Goal: Task Accomplishment & Management: Manage account settings

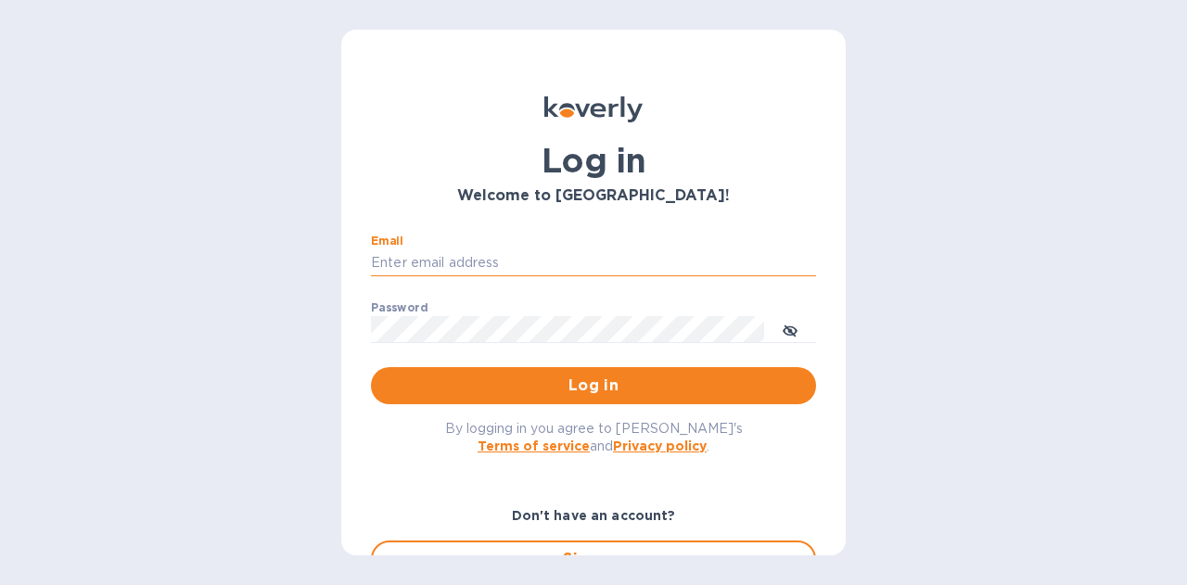
click at [564, 262] on input "Email" at bounding box center [593, 263] width 445 height 28
type input "adam@apwineimports.com"
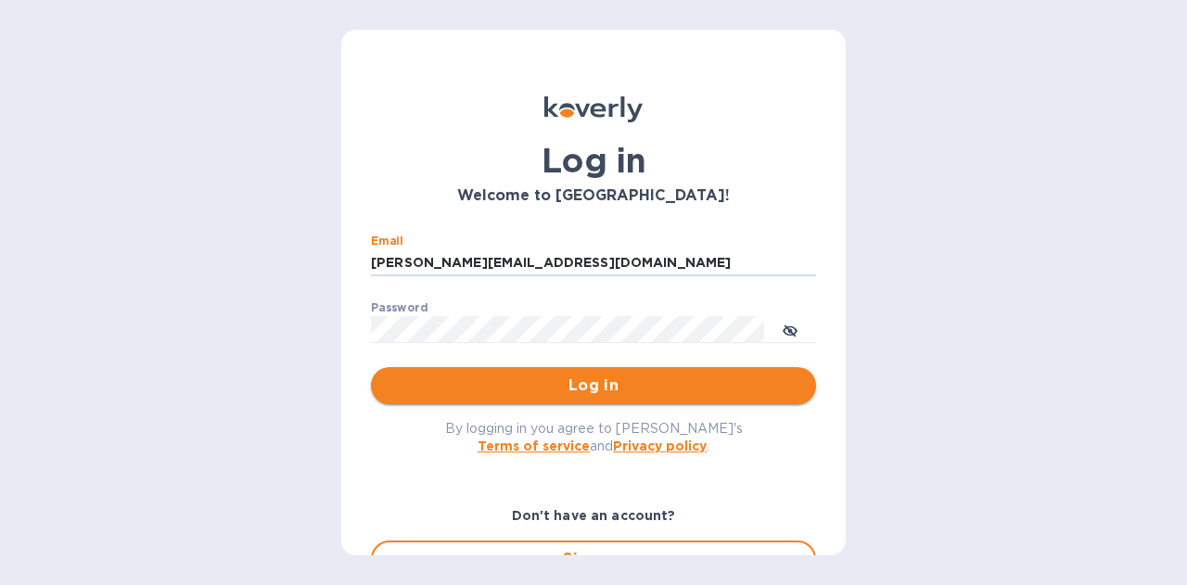
click at [585, 383] on span "Log in" at bounding box center [593, 386] width 415 height 22
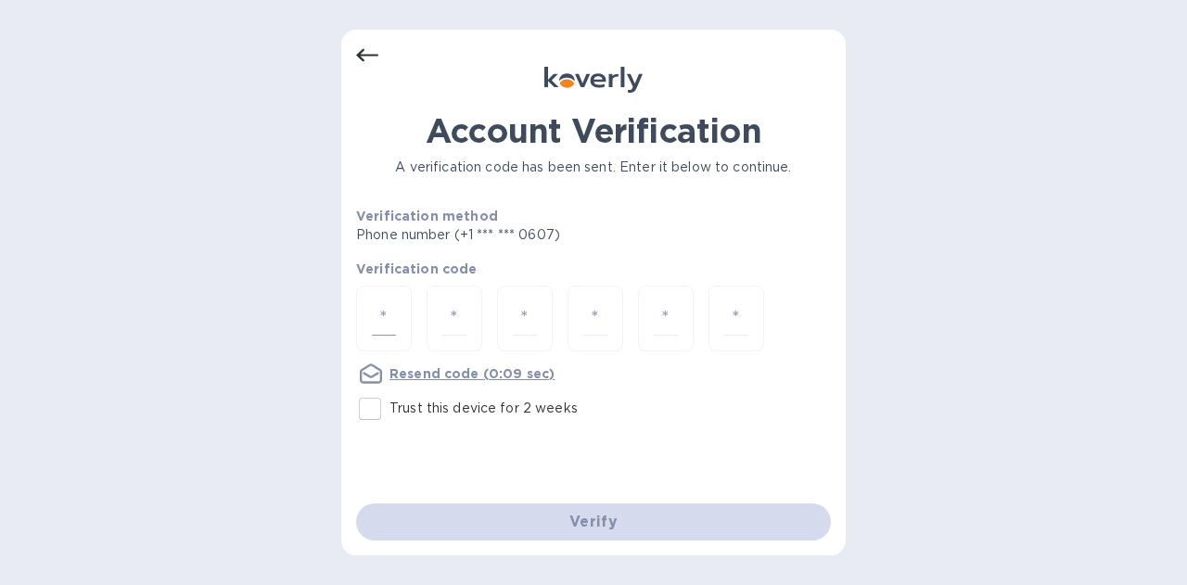
click at [399, 313] on div at bounding box center [384, 319] width 56 height 66
type input "3"
type input "0"
type input "4"
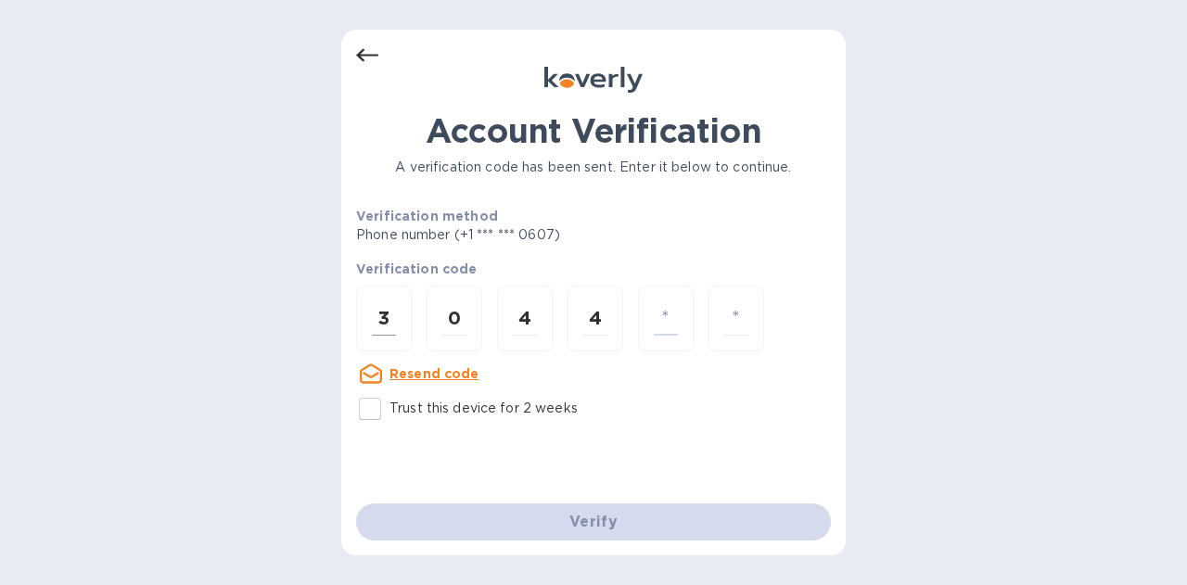
type input "1"
type input "6"
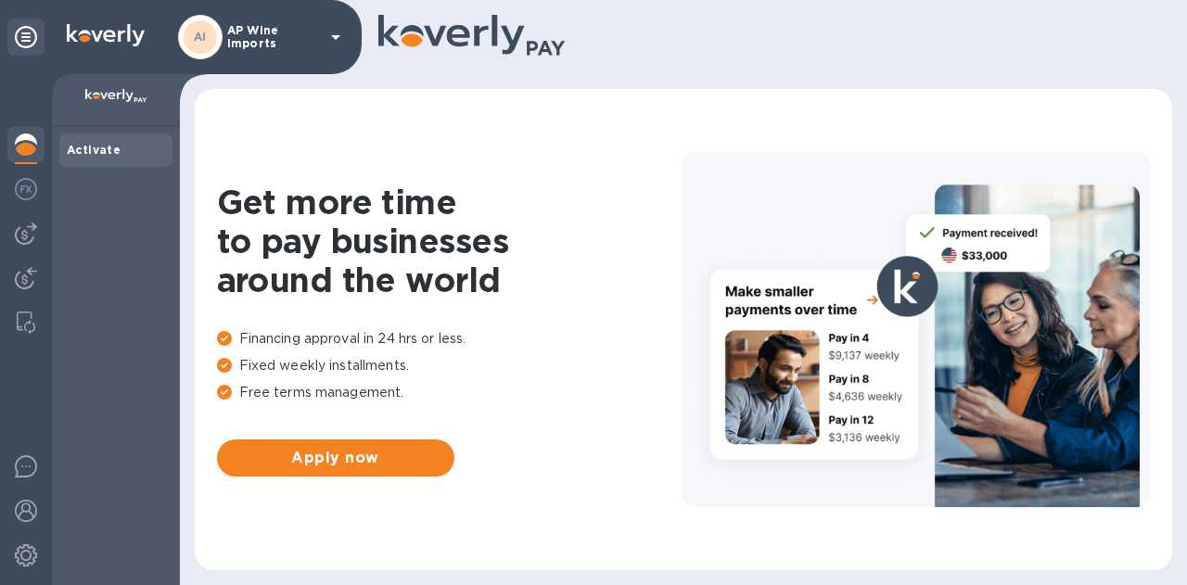
click at [325, 33] on icon at bounding box center [336, 37] width 22 height 22
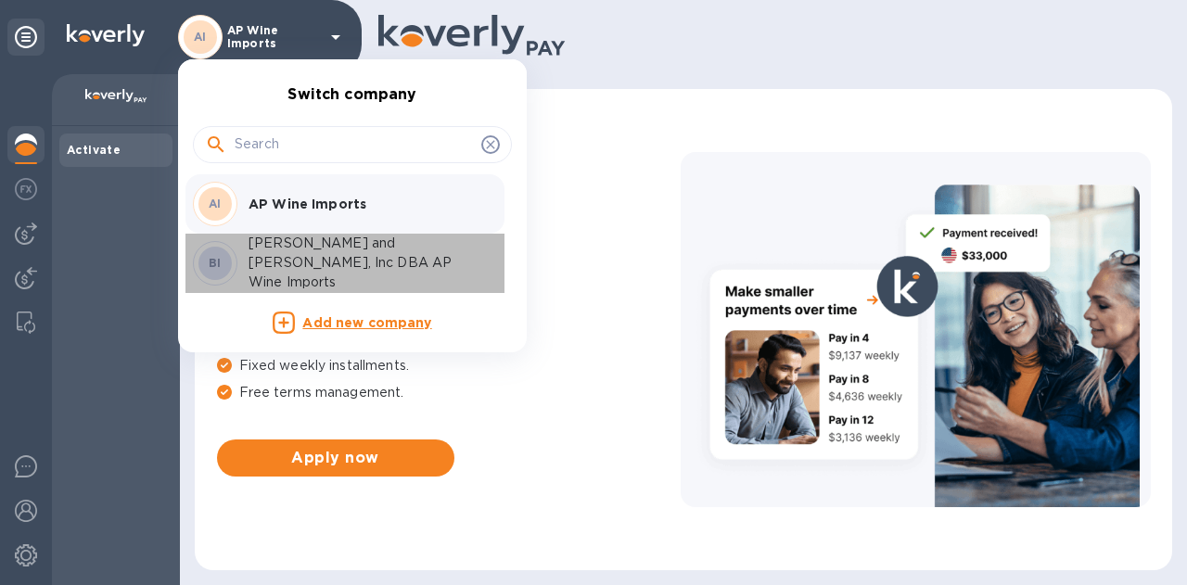
click at [279, 257] on p "[PERSON_NAME] and [PERSON_NAME], Inc DBA AP Wine Imports" at bounding box center [366, 263] width 234 height 58
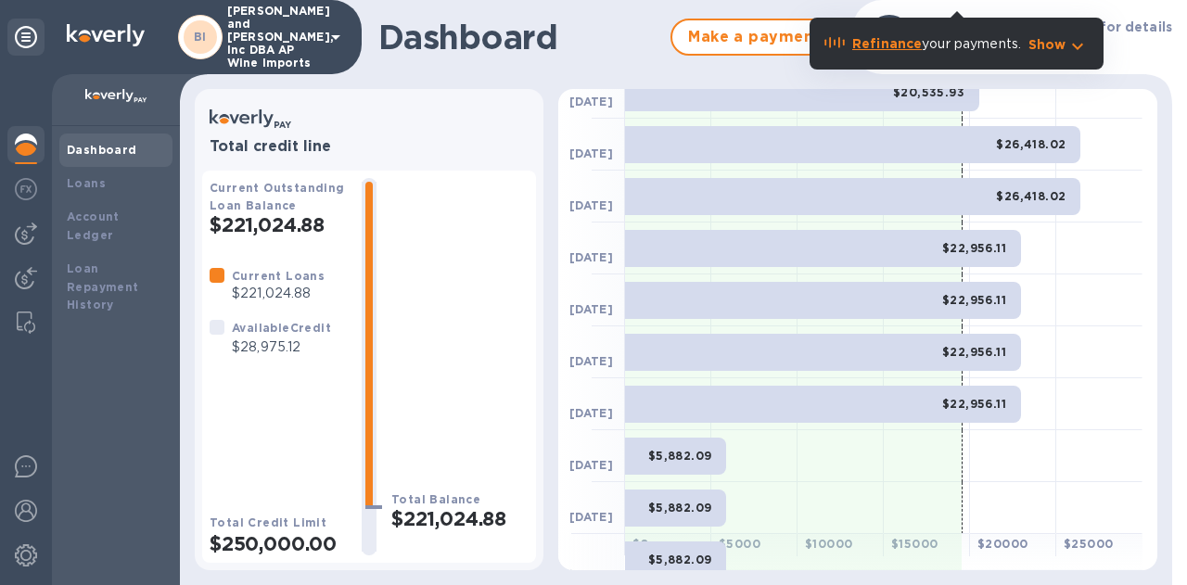
scroll to position [438, 0]
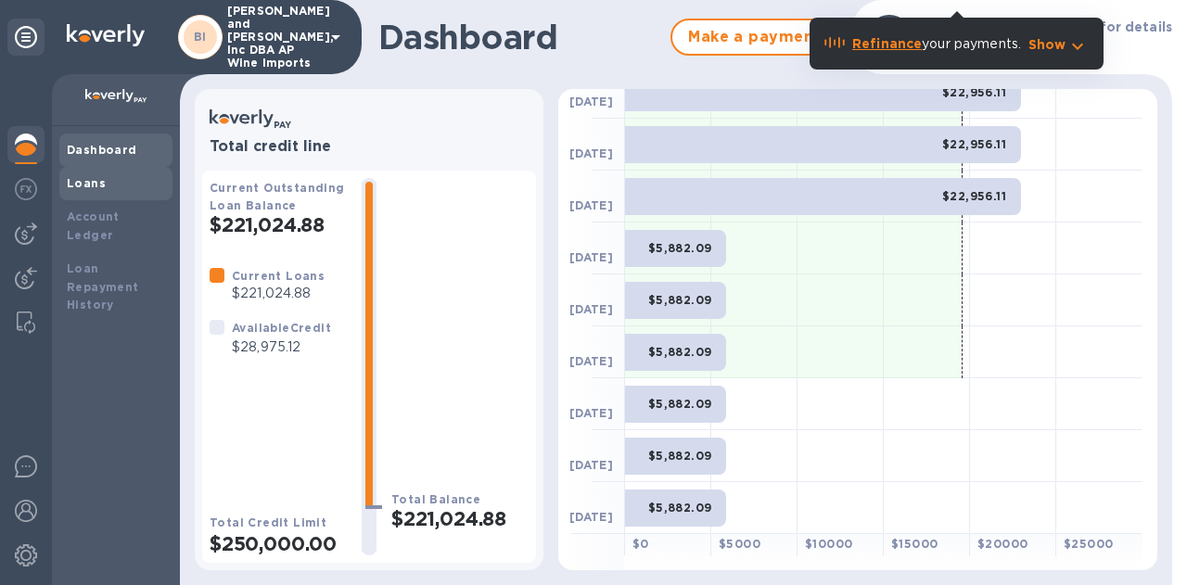
click at [94, 184] on b "Loans" at bounding box center [86, 183] width 39 height 14
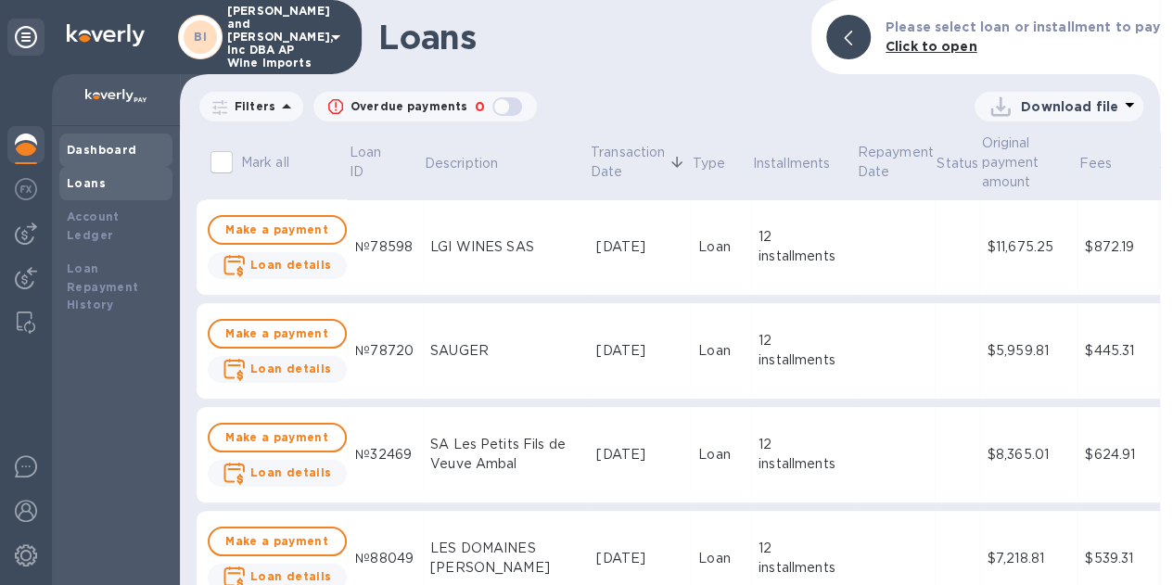
click at [82, 157] on div "Dashboard" at bounding box center [116, 150] width 98 height 19
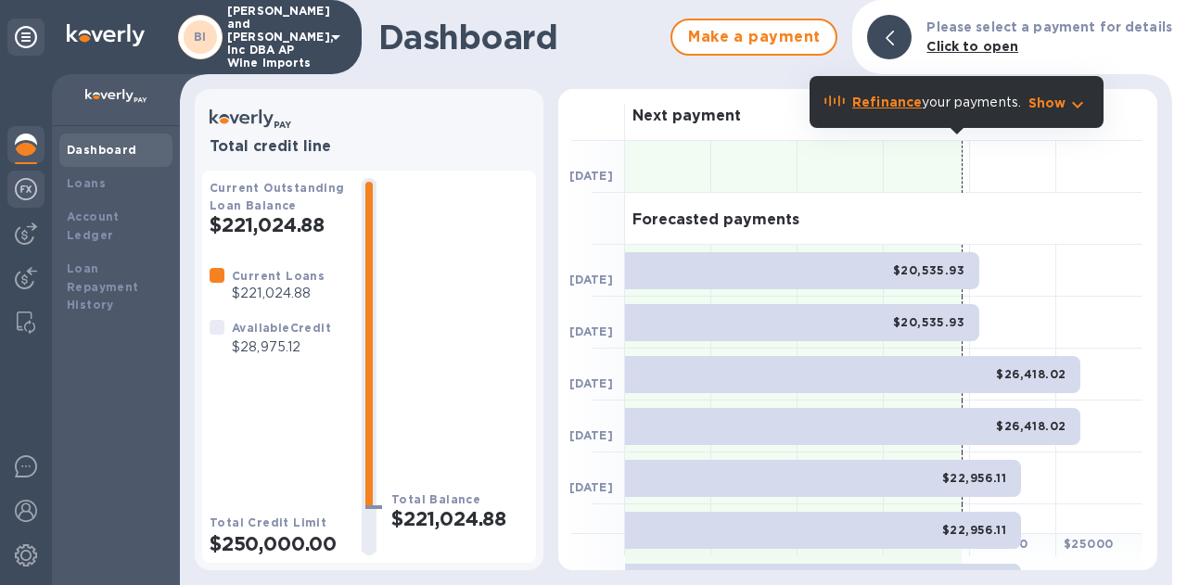
click at [18, 201] on div at bounding box center [25, 191] width 37 height 41
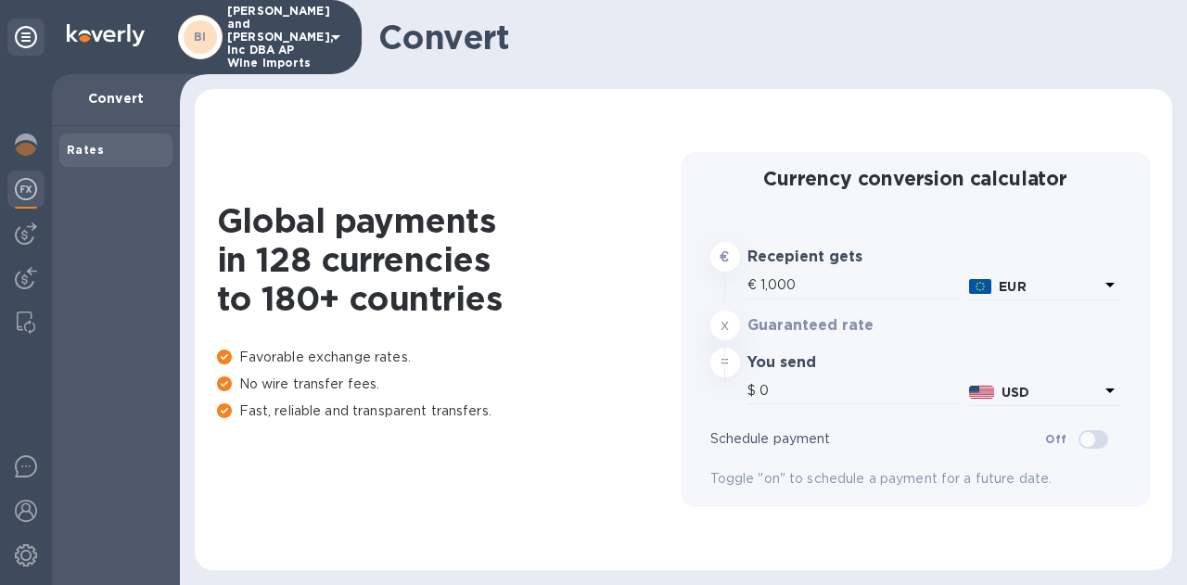
type input "1,175.86"
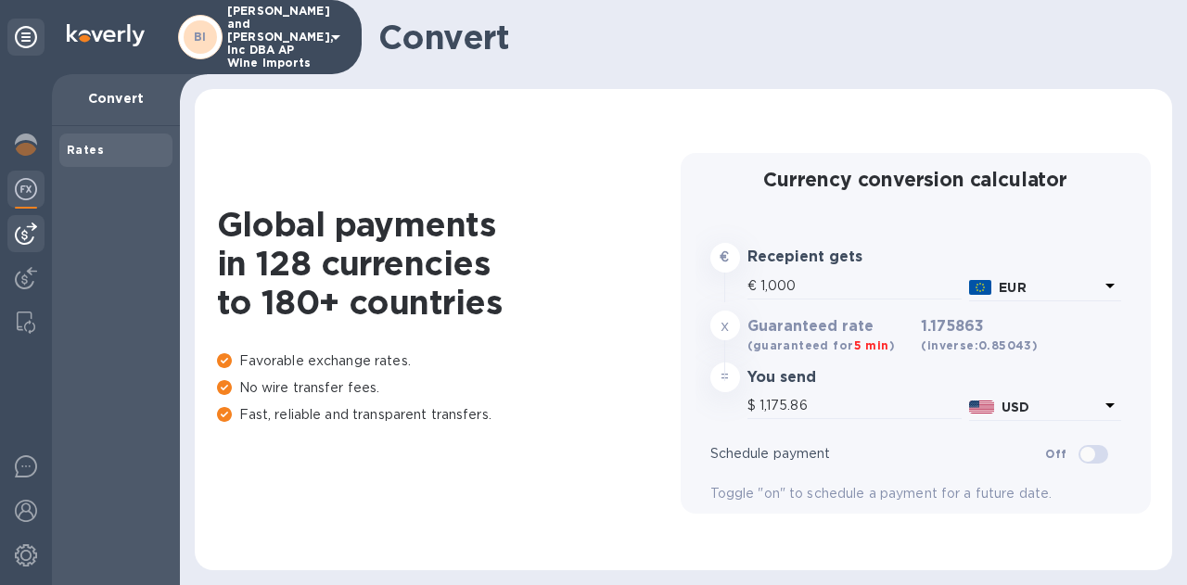
click at [36, 227] on img at bounding box center [26, 234] width 22 height 22
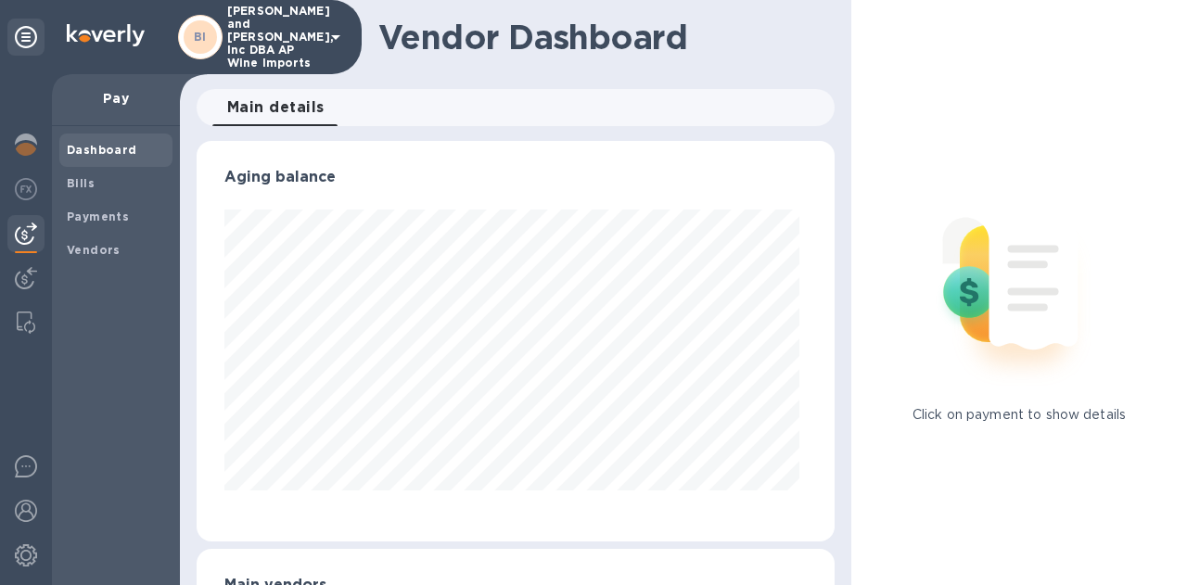
scroll to position [401, 631]
click at [92, 177] on b "Bills" at bounding box center [81, 183] width 28 height 14
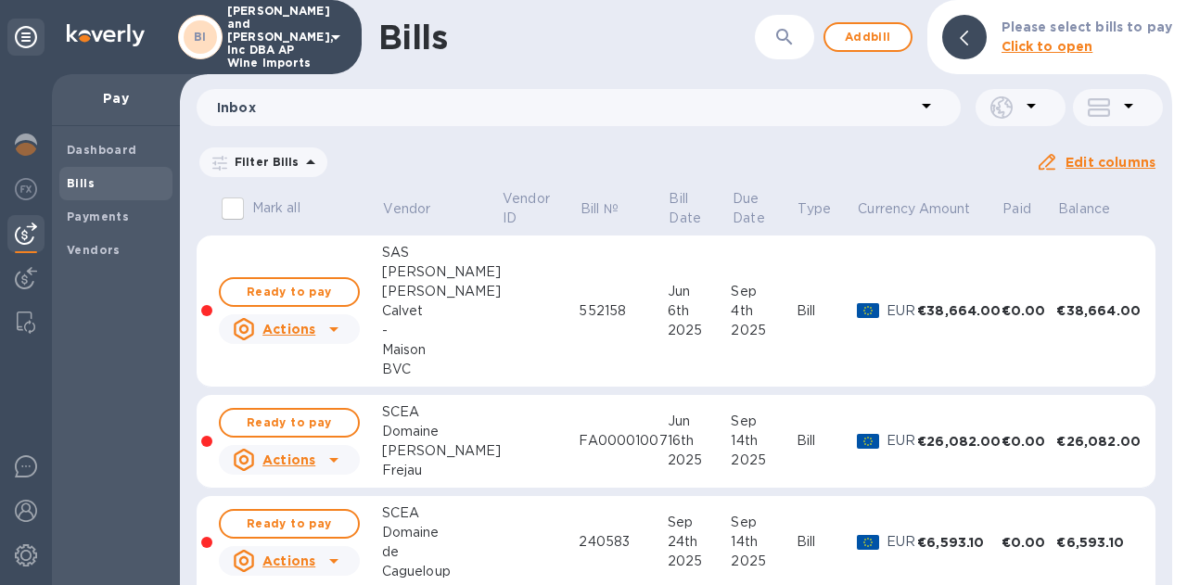
click at [332, 328] on icon at bounding box center [333, 329] width 9 height 5
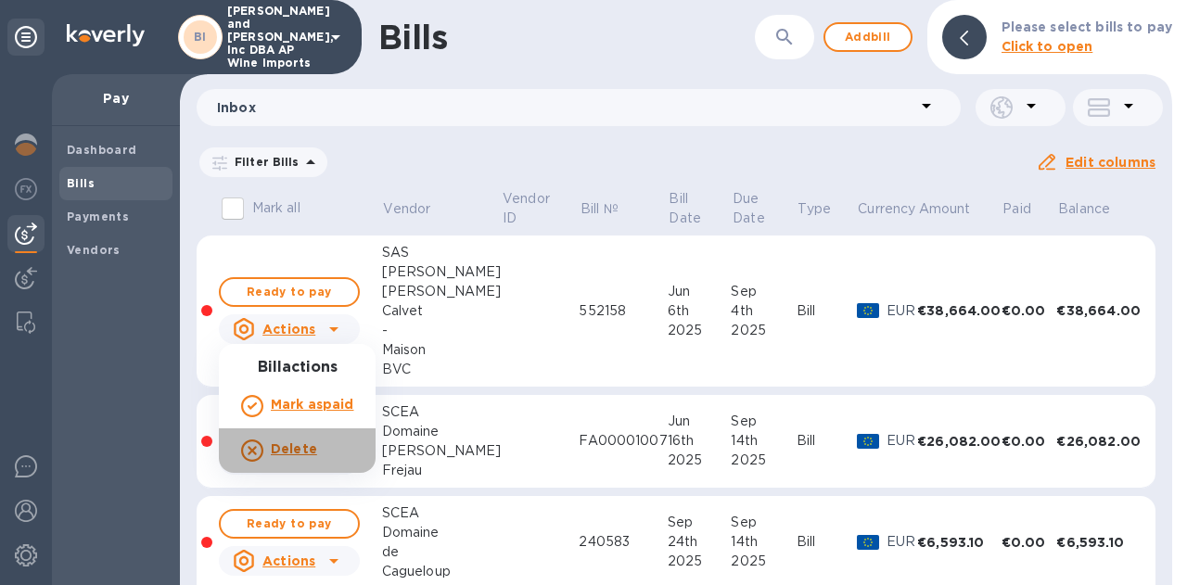
click at [293, 446] on b "Delete" at bounding box center [294, 448] width 46 height 15
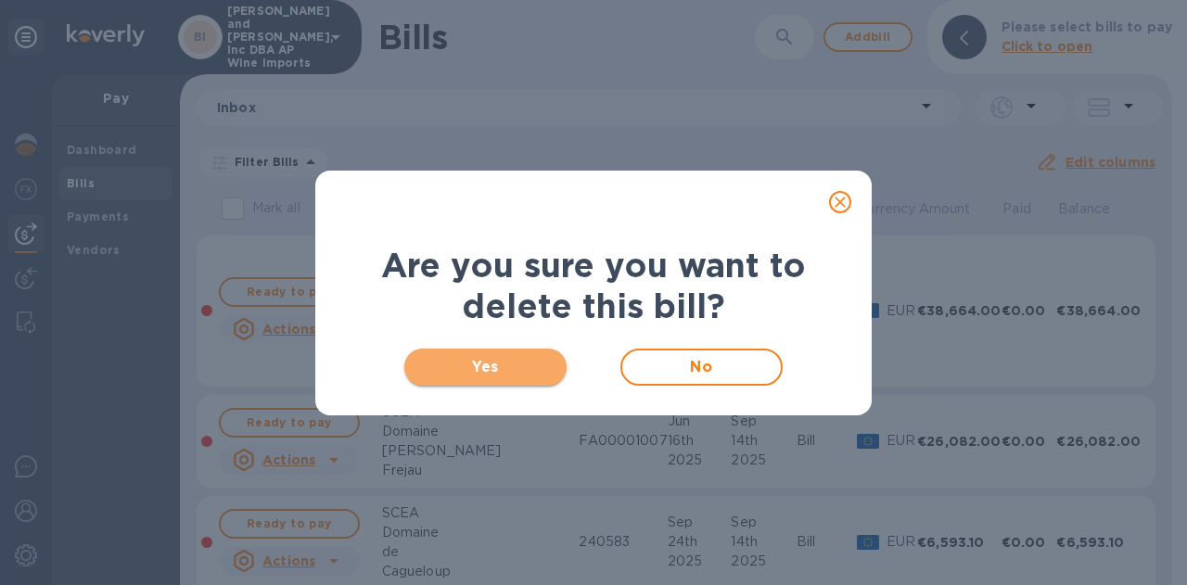
click at [529, 367] on span "Yes" at bounding box center [485, 367] width 133 height 22
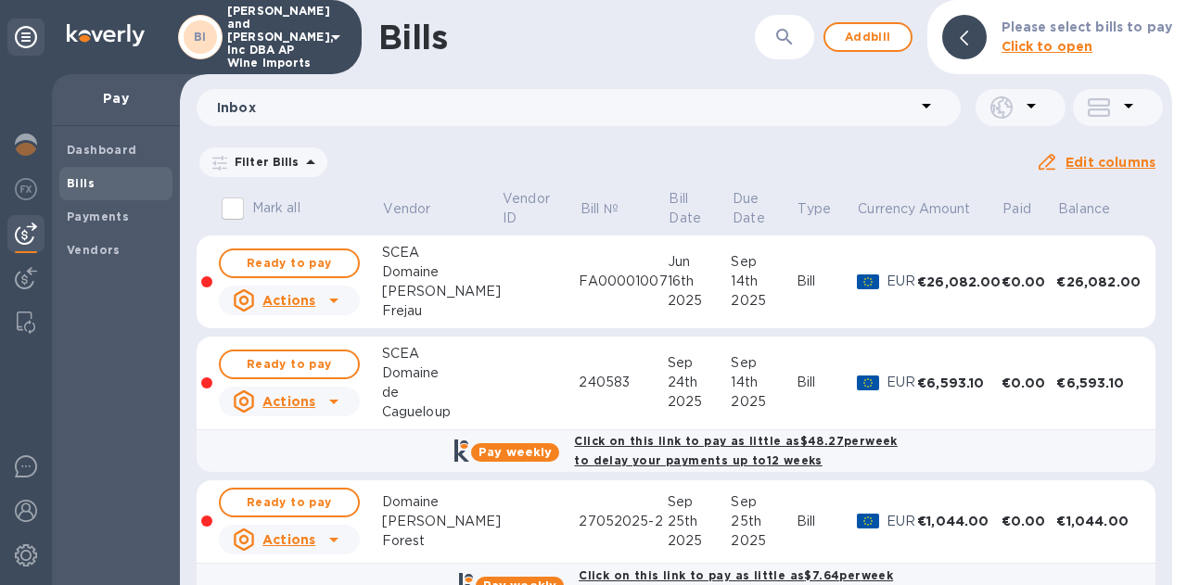
click at [336, 306] on icon at bounding box center [334, 300] width 22 height 22
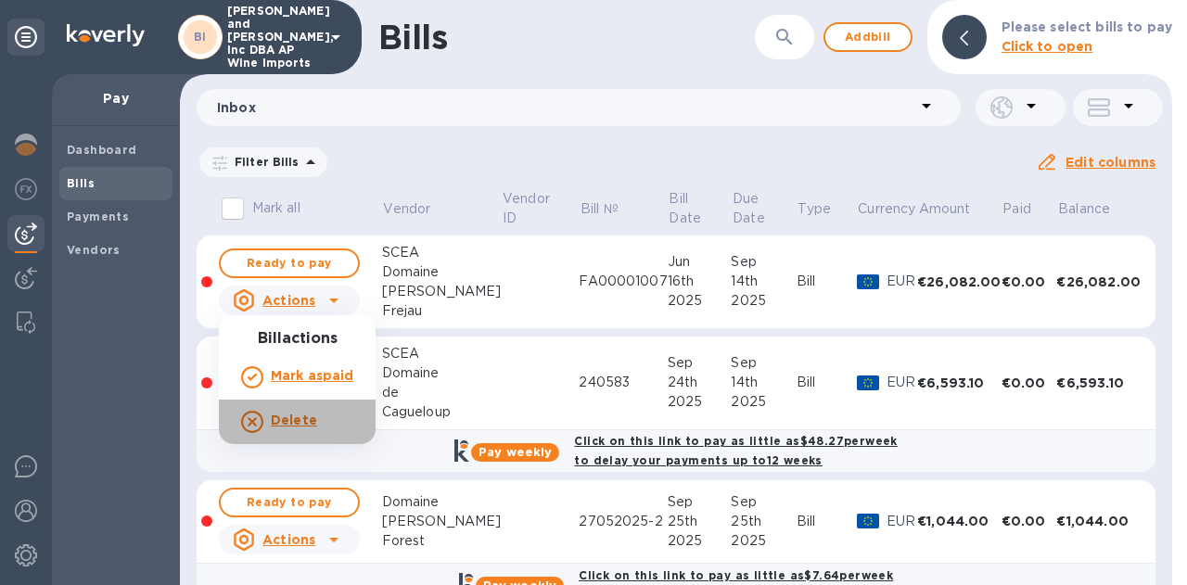
click at [302, 420] on b "Delete" at bounding box center [294, 420] width 46 height 15
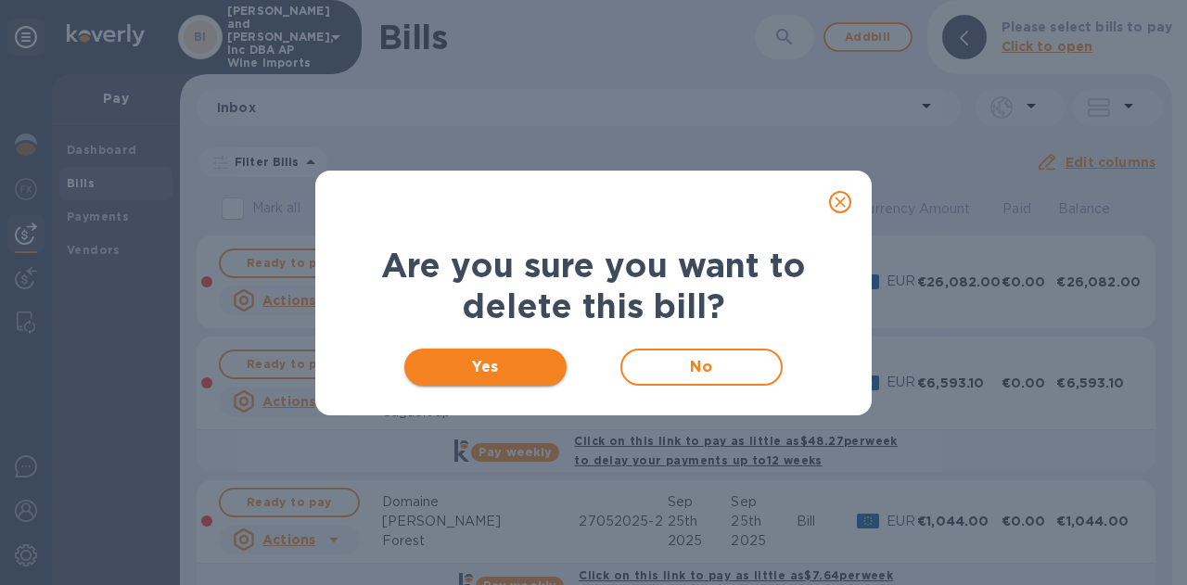
click at [470, 370] on span "Yes" at bounding box center [485, 367] width 133 height 22
